Goal: Information Seeking & Learning: Learn about a topic

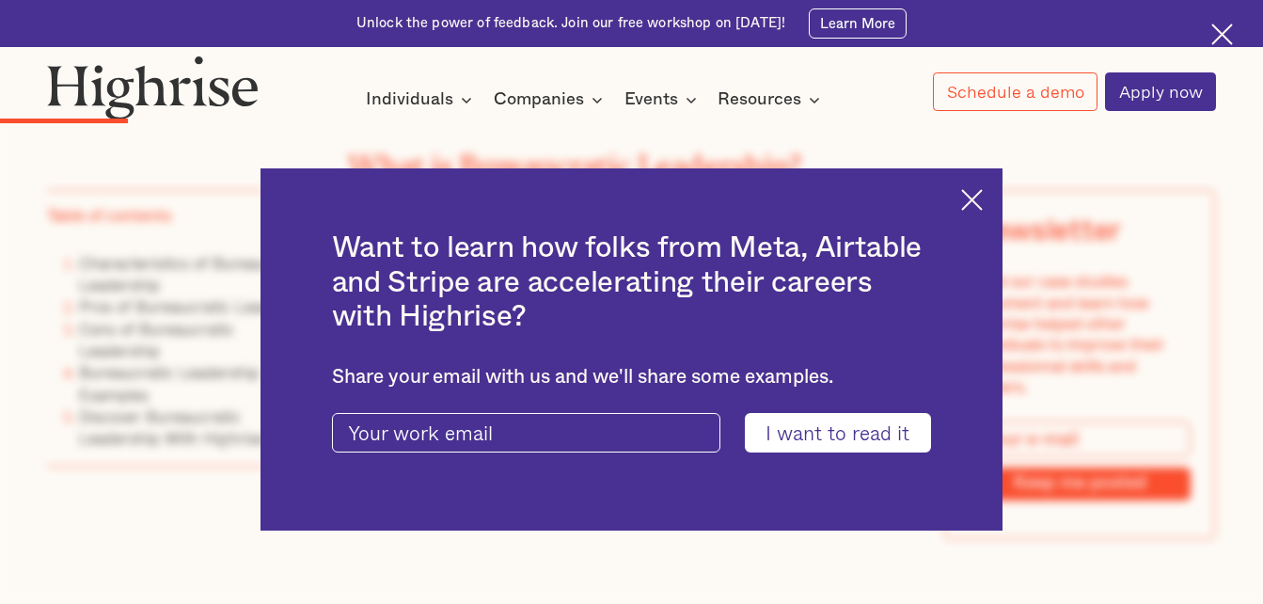
scroll to position [2363, 0]
click at [983, 209] on img at bounding box center [972, 200] width 22 height 22
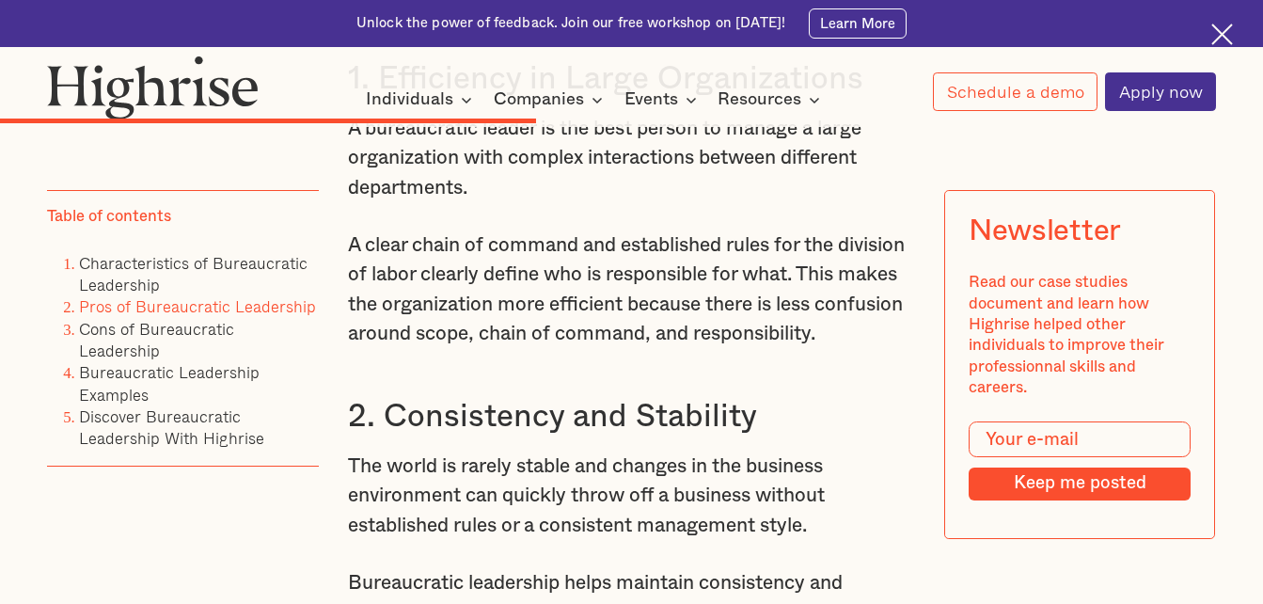
scroll to position [6469, 0]
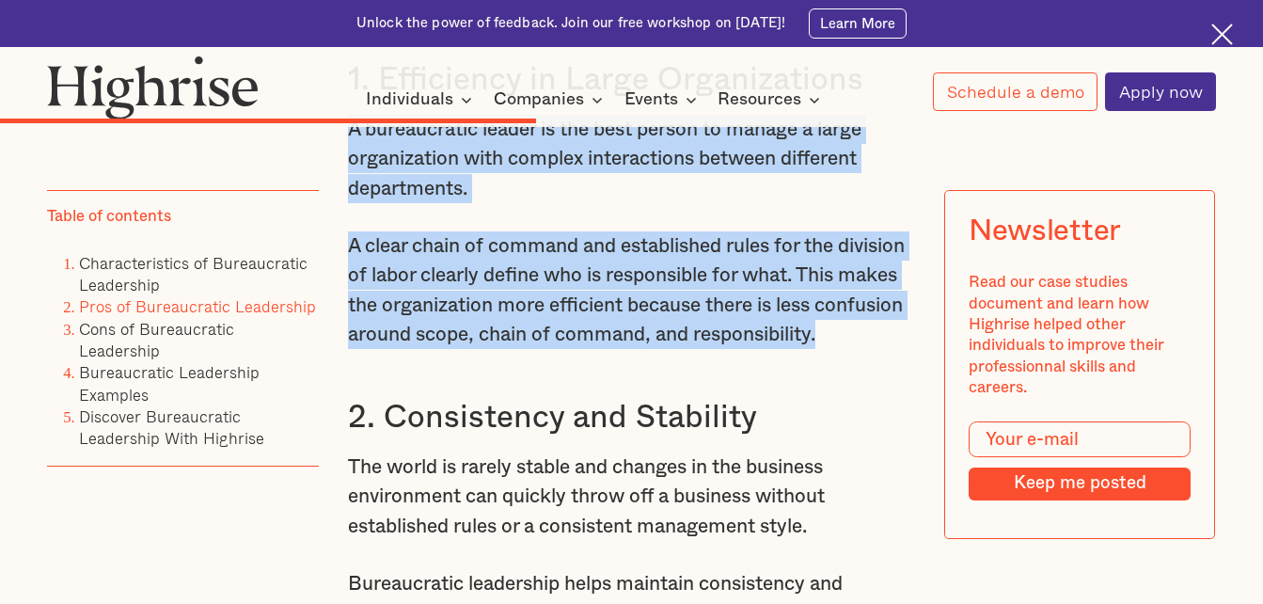
drag, startPoint x: 348, startPoint y: 217, endPoint x: 532, endPoint y: 452, distance: 298.7
copy div "A bureaucratic leader is the best person to manage a large organization with co…"
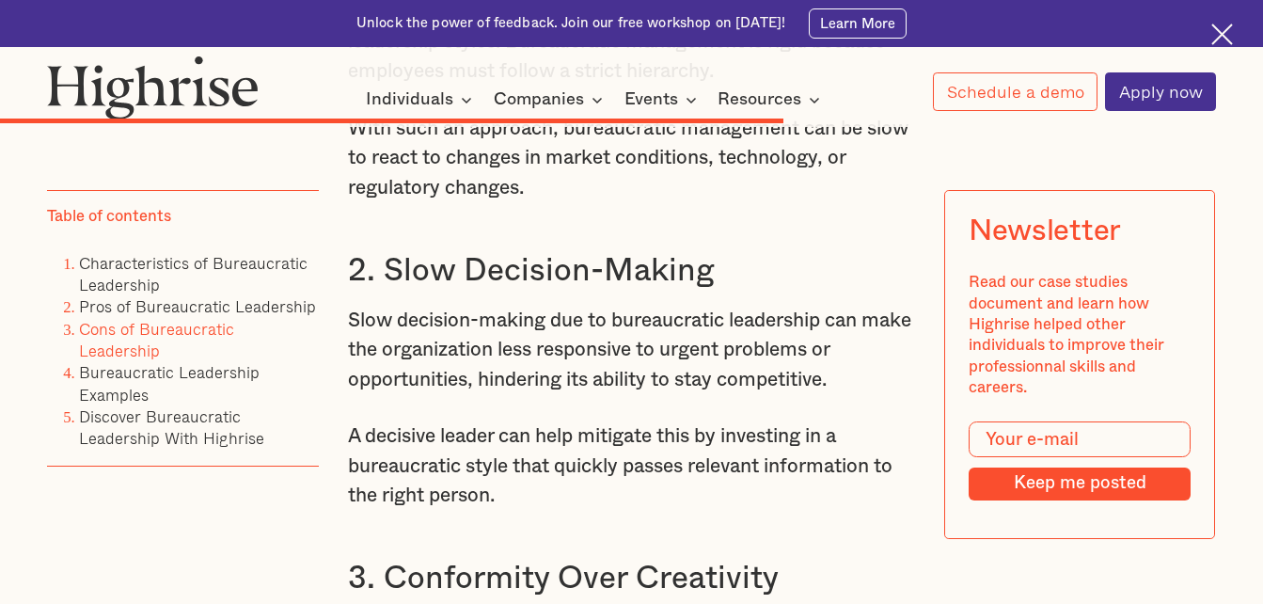
scroll to position [8916, 0]
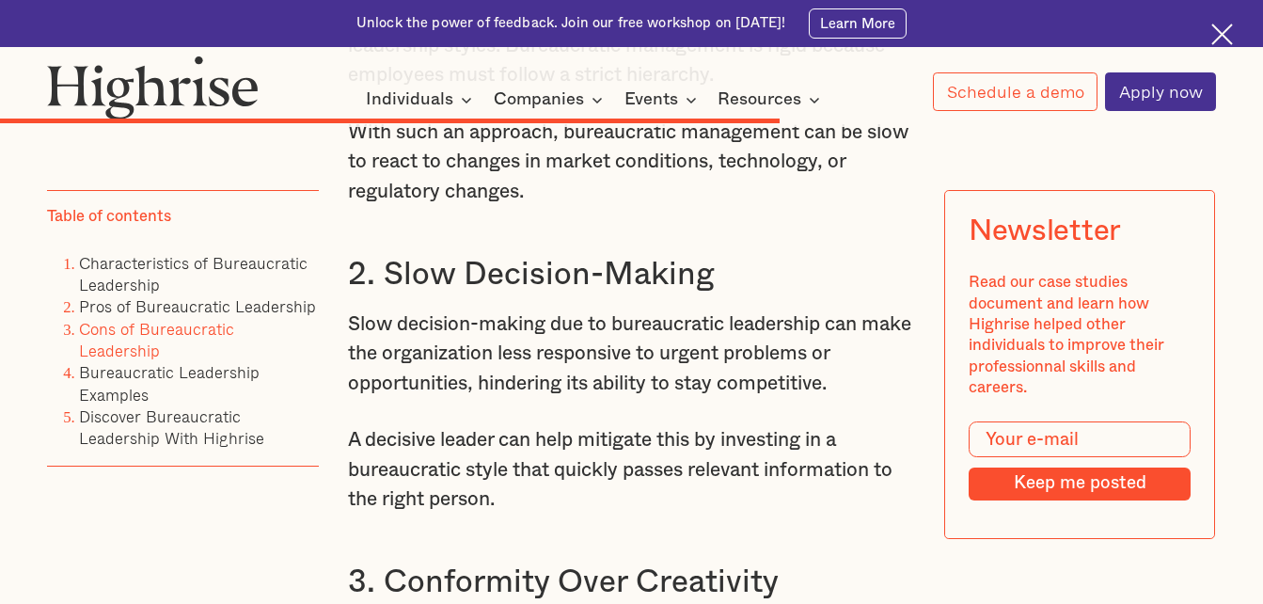
click at [748, 398] on p "Slow decision-making due to bureaucratic leadership can make the organization l…" at bounding box center [631, 353] width 567 height 88
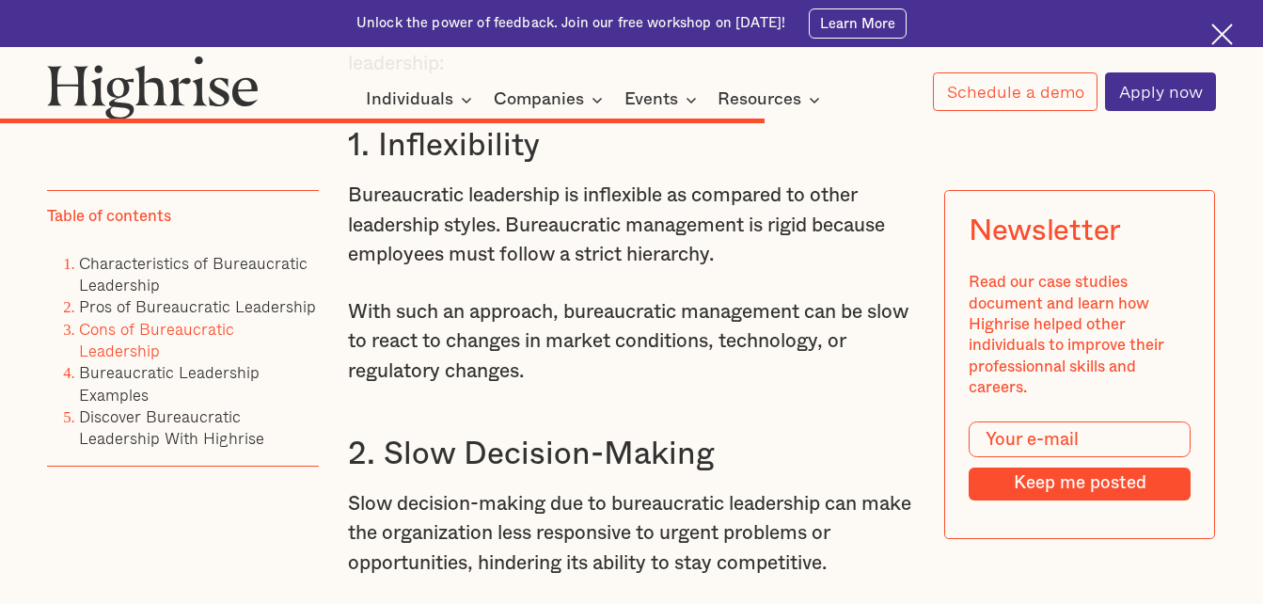
scroll to position [8736, 0]
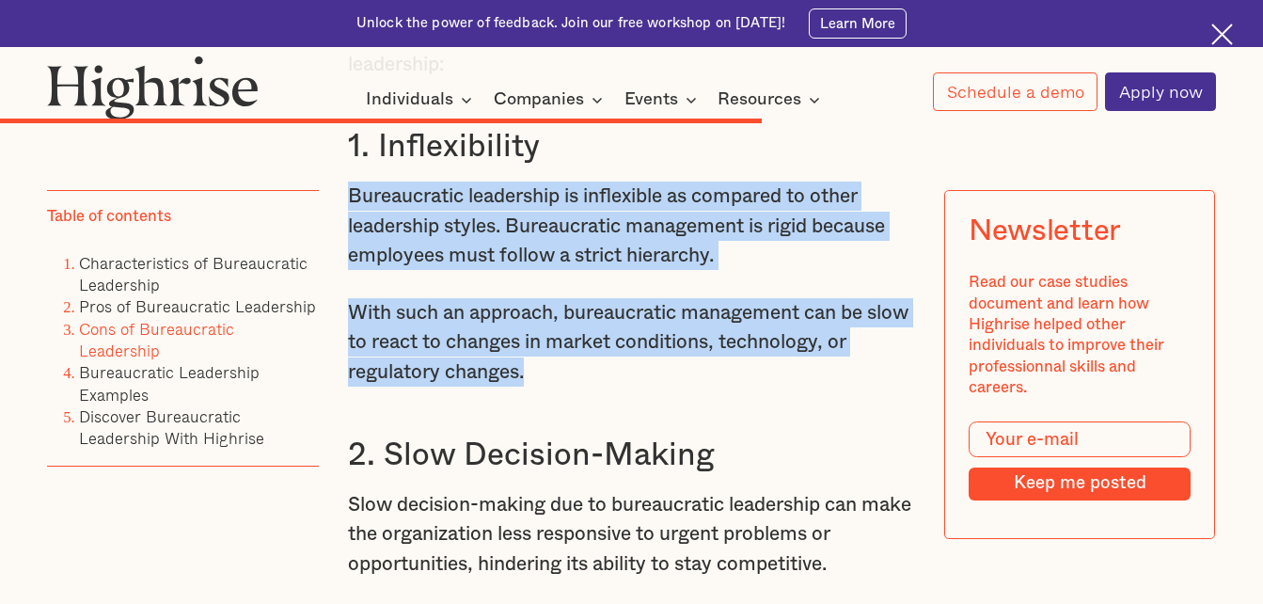
drag, startPoint x: 344, startPoint y: 333, endPoint x: 681, endPoint y: 511, distance: 381.1
drag, startPoint x: 681, startPoint y: 511, endPoint x: 587, endPoint y: 351, distance: 186.3
copy div "Bureaucratic leadership is inflexible as compared to other leadership styles. B…"
click at [498, 386] on p "With such an approach, bureaucratic management can be slow to react to changes …" at bounding box center [631, 342] width 567 height 88
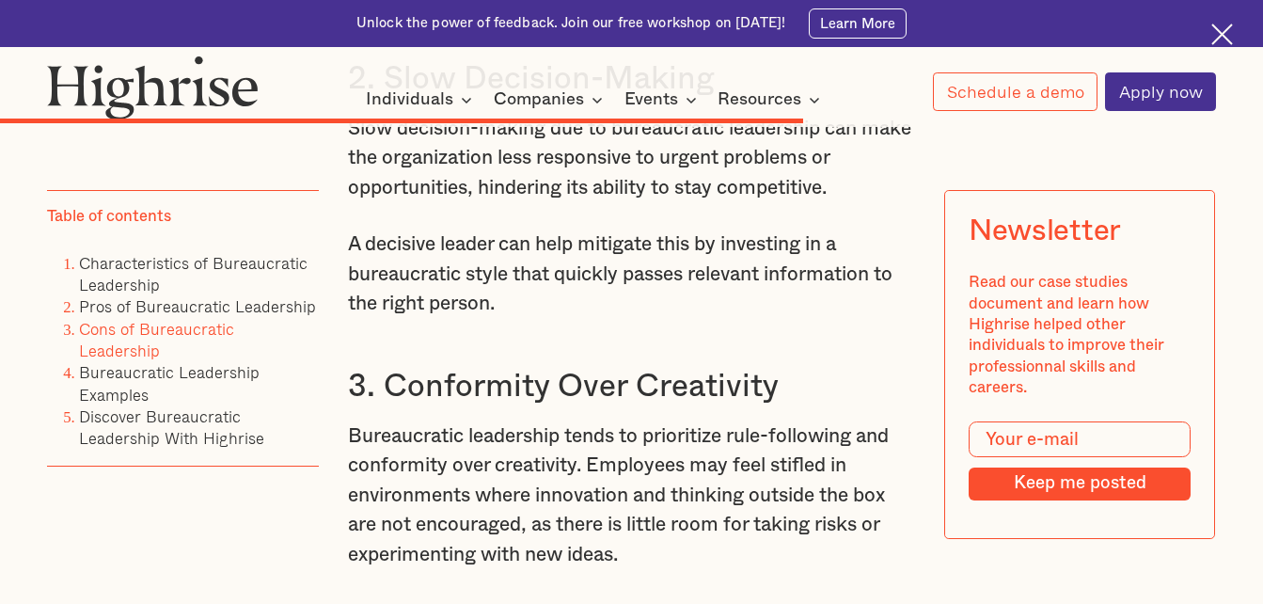
scroll to position [9110, 0]
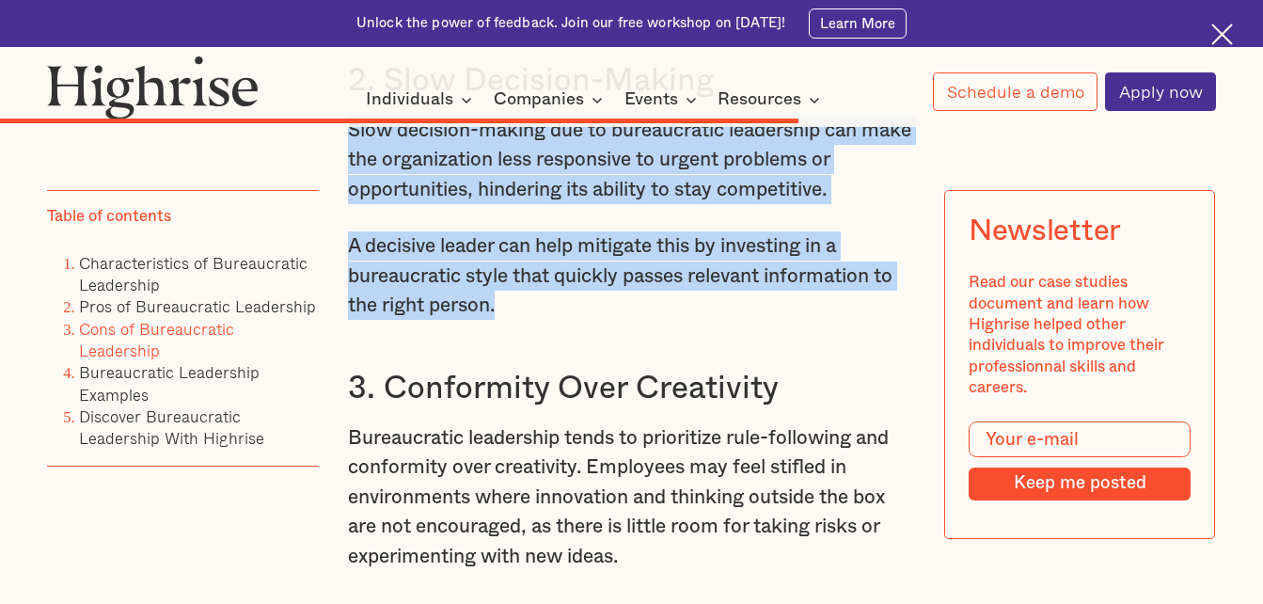
drag, startPoint x: 345, startPoint y: 271, endPoint x: 580, endPoint y: 440, distance: 289.6
drag, startPoint x: 580, startPoint y: 440, endPoint x: 498, endPoint y: 304, distance: 159.0
copy div "Slow decision-making due to bureaucratic leadership can make the organization l…"
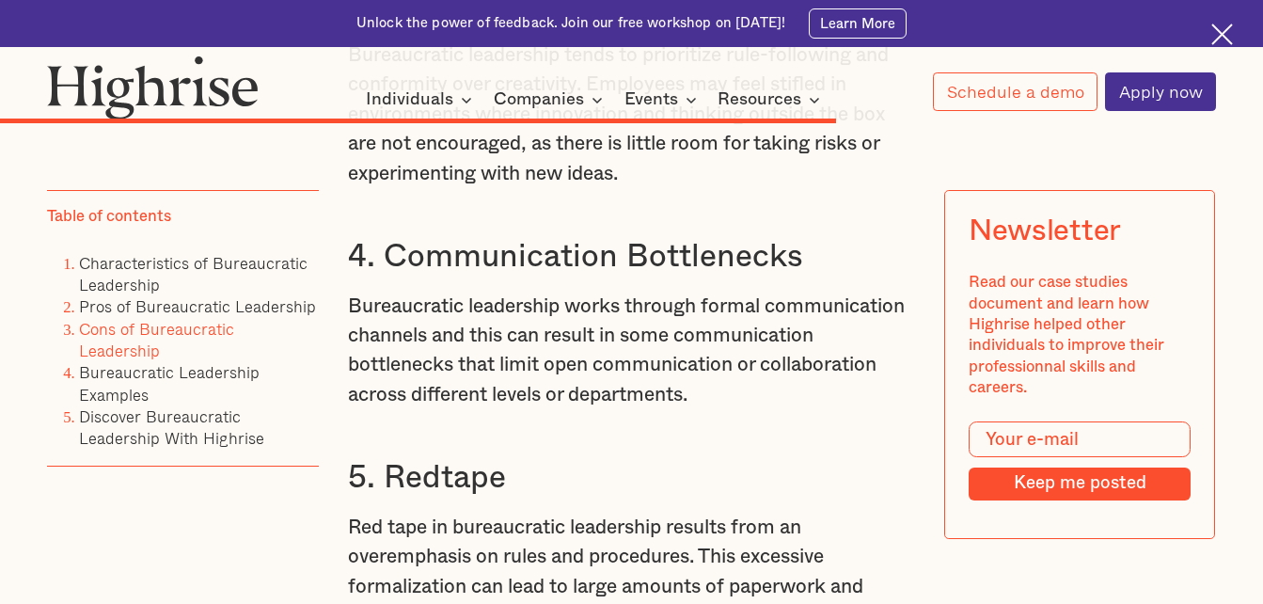
scroll to position [9493, 0]
click at [624, 187] on p "Bureaucratic leadership tends to prioritize rule-following and conformity over …" at bounding box center [631, 113] width 567 height 148
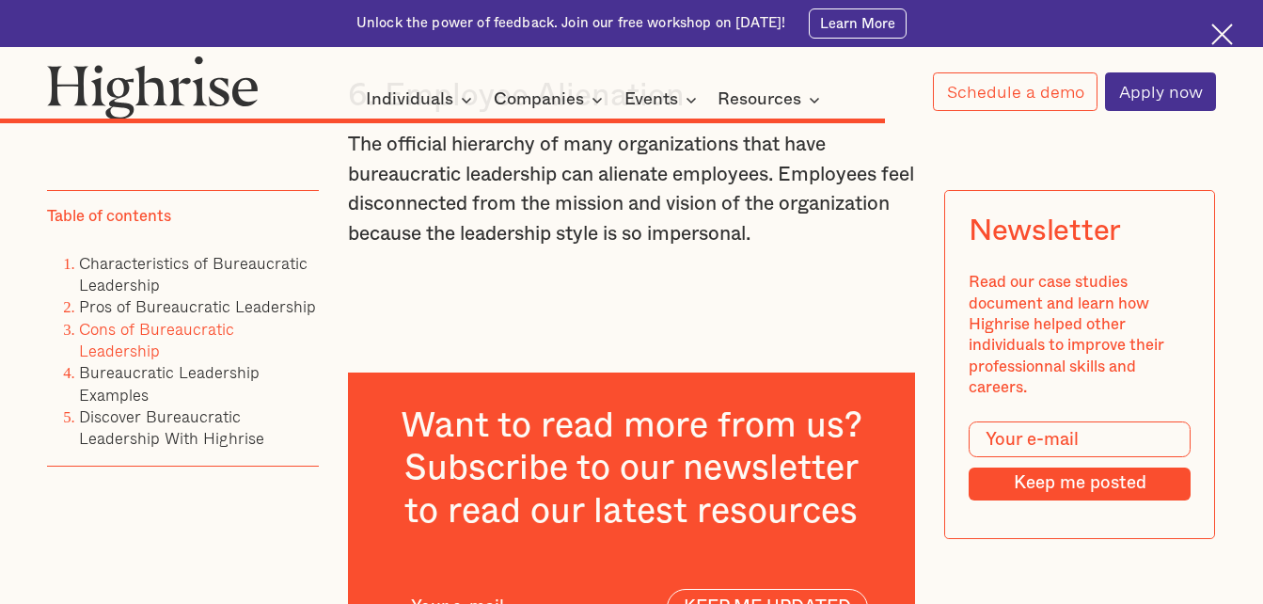
scroll to position [10213, 0]
click at [663, 116] on h3 "6. Employee Alienation" at bounding box center [631, 95] width 567 height 39
